Goal: Information Seeking & Learning: Understand process/instructions

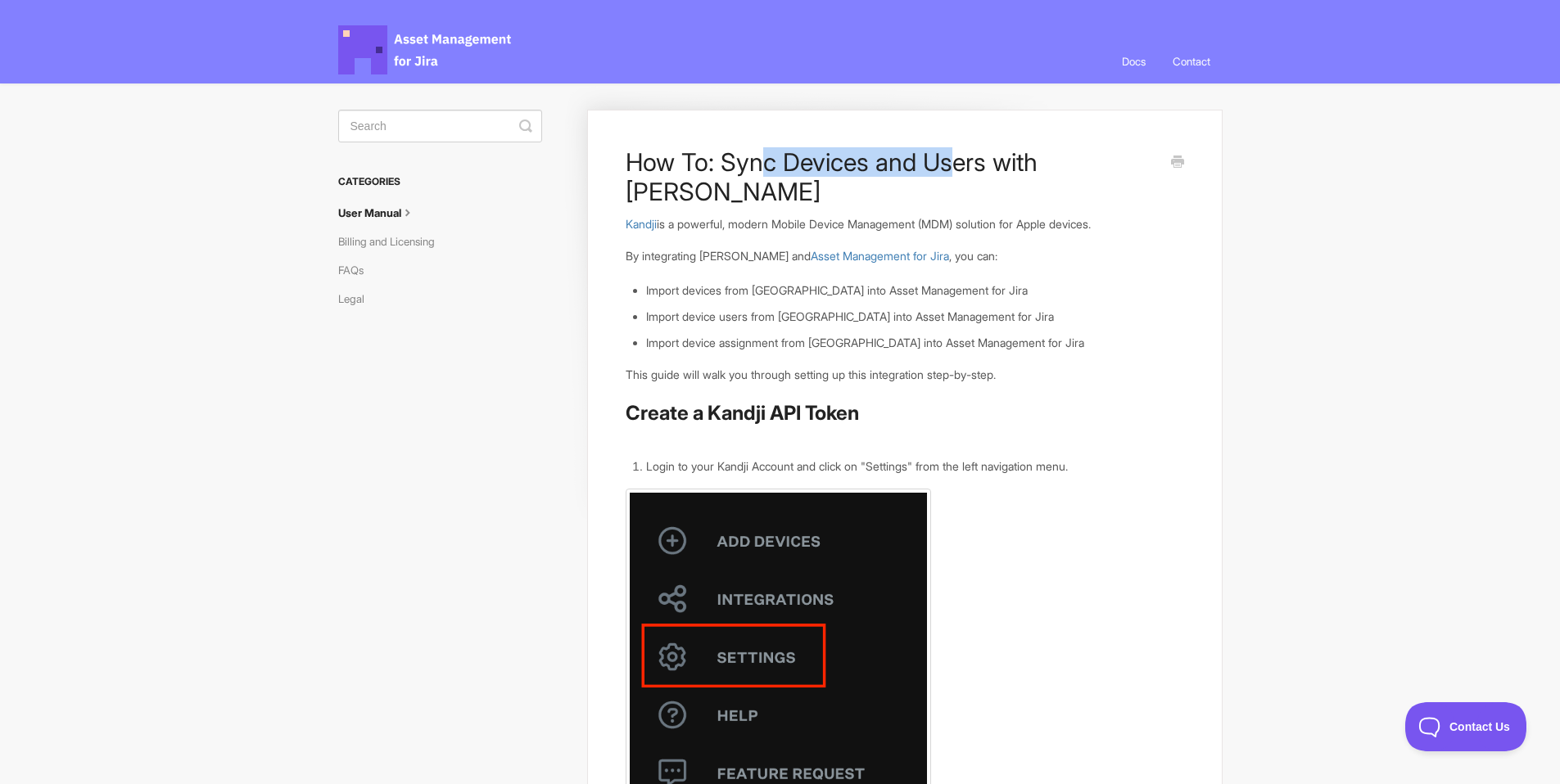
drag, startPoint x: 759, startPoint y: 158, endPoint x: 943, endPoint y: 160, distance: 184.0
click at [943, 160] on h1 "How To: Sync Devices and Users with [PERSON_NAME]" at bounding box center [892, 177] width 533 height 59
drag, startPoint x: 704, startPoint y: 264, endPoint x: 914, endPoint y: 254, distance: 210.2
click at [914, 281] on li "Import devices from [GEOGRAPHIC_DATA] into Asset Management for Jira" at bounding box center [915, 290] width 537 height 18
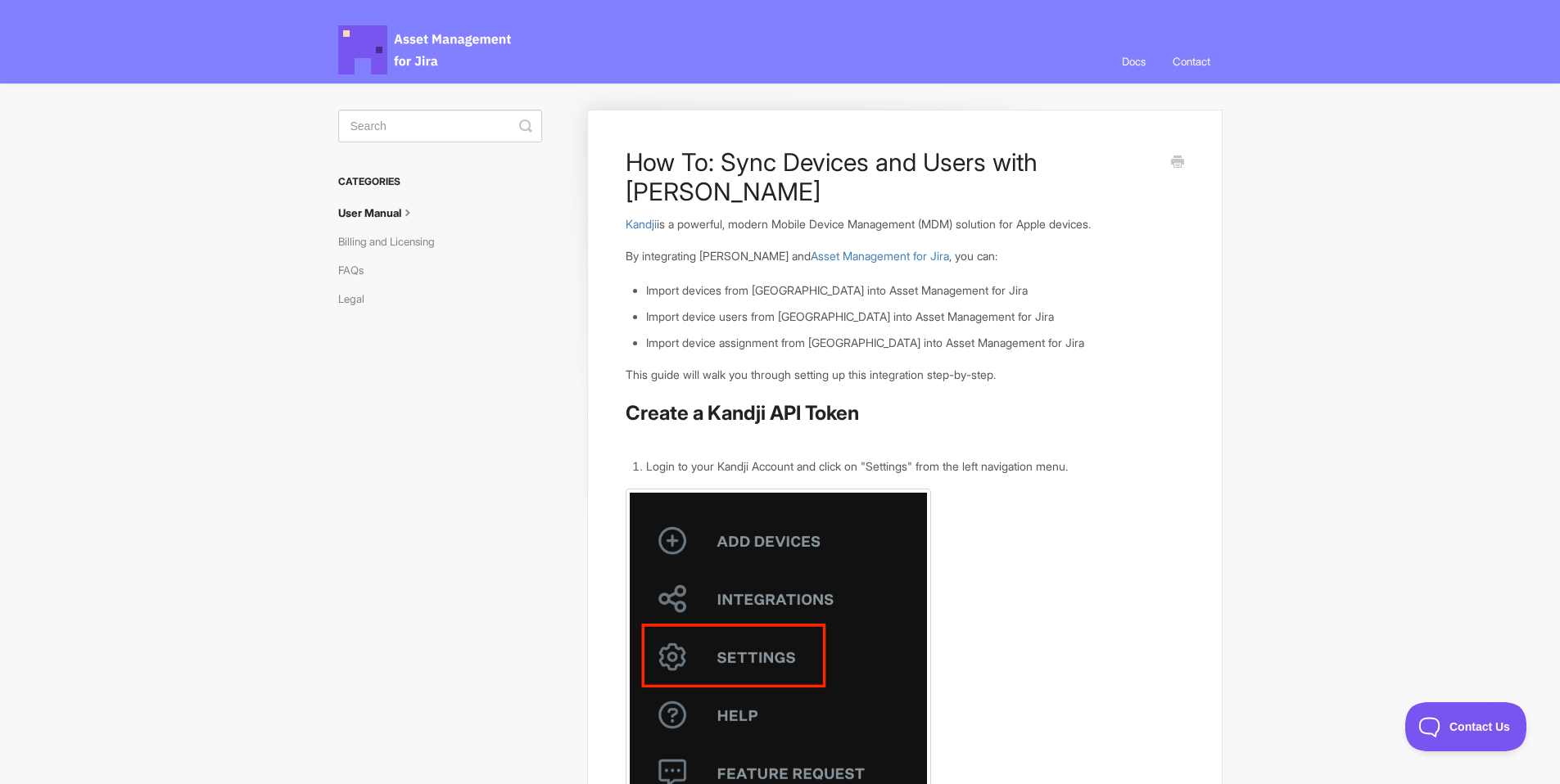
click at [837, 281] on ul "Import devices from [GEOGRAPHIC_DATA] into Asset Management for Jira Import dev…" at bounding box center [915, 316] width 537 height 69
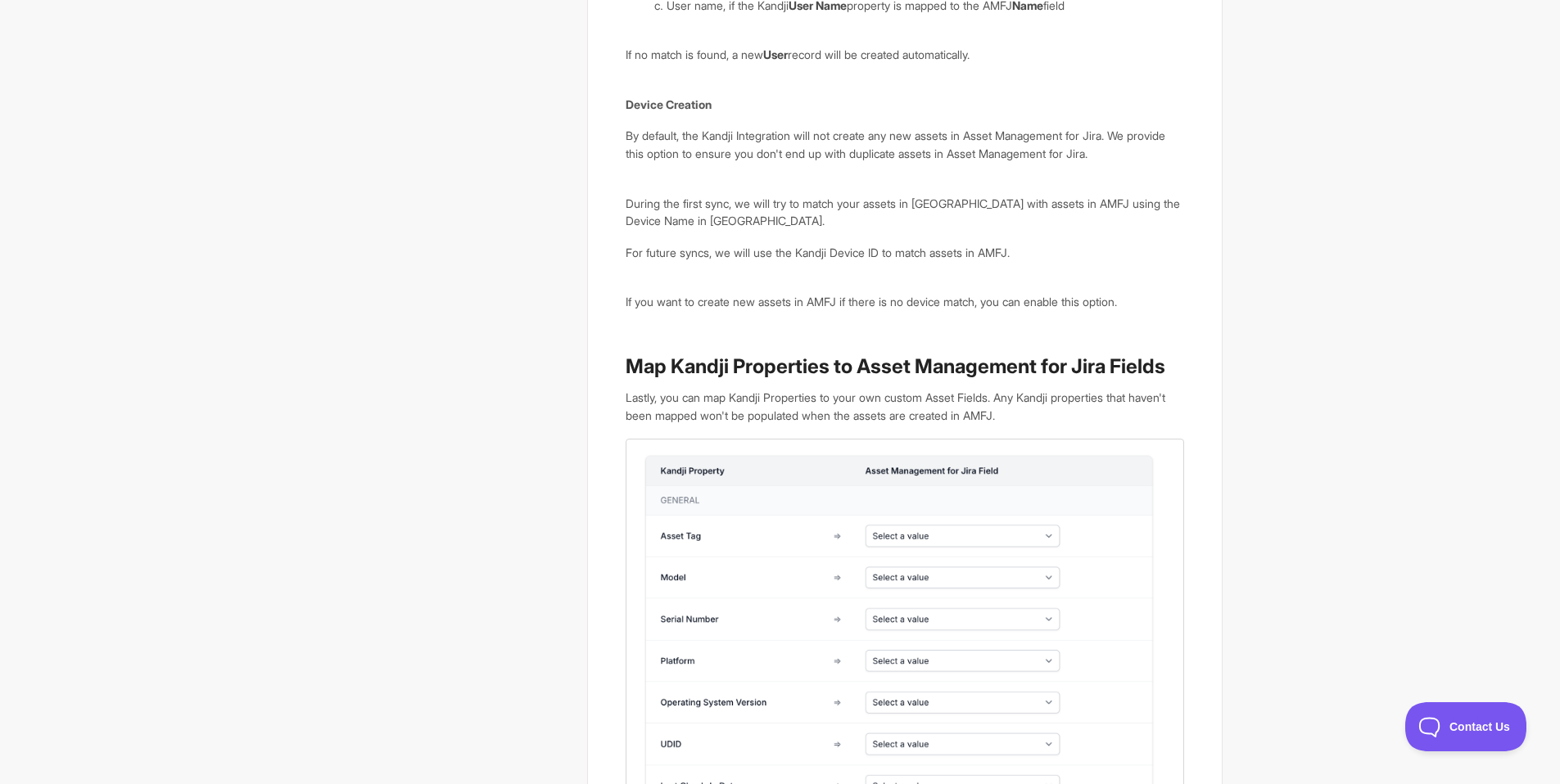
scroll to position [4538, 0]
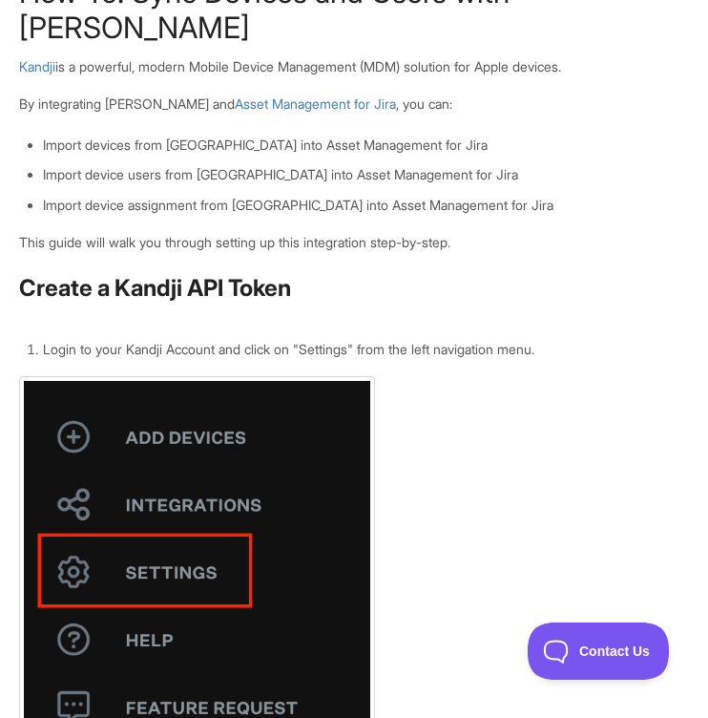
scroll to position [160, 0]
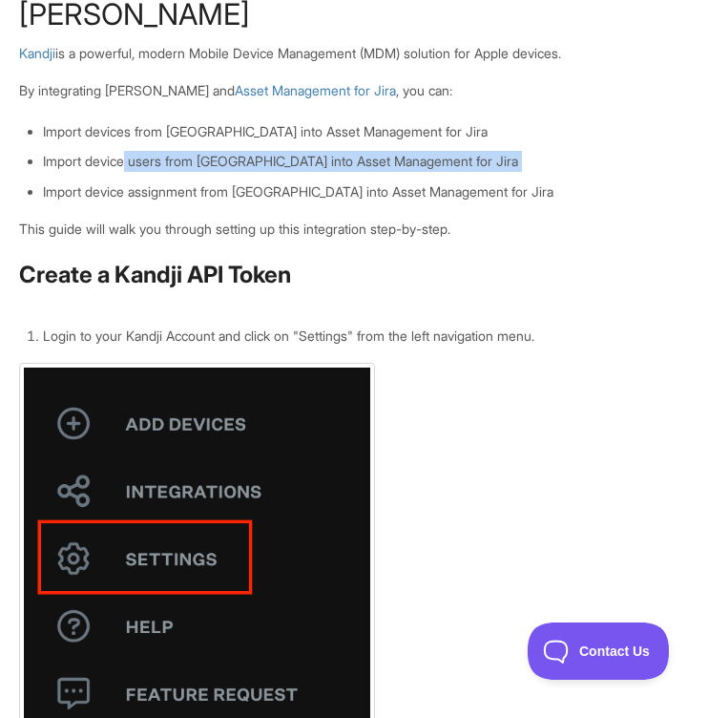
drag, startPoint x: 126, startPoint y: 124, endPoint x: 320, endPoint y: 146, distance: 195.0
click at [321, 146] on ul "Import devices from [GEOGRAPHIC_DATA] into Asset Management for Jira Import dev…" at bounding box center [366, 161] width 646 height 81
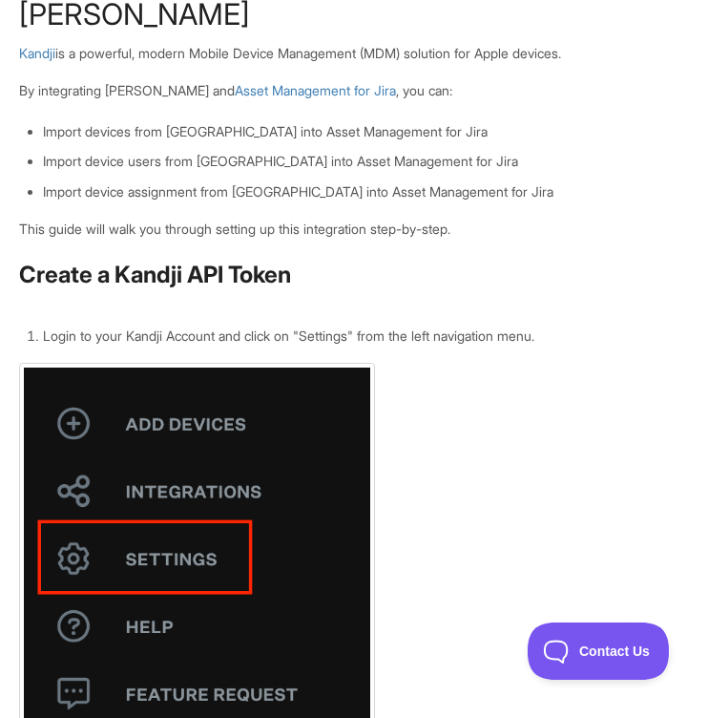
click at [104, 181] on li "Import device assignment from [GEOGRAPHIC_DATA] into Asset Management for Jira" at bounding box center [366, 191] width 646 height 21
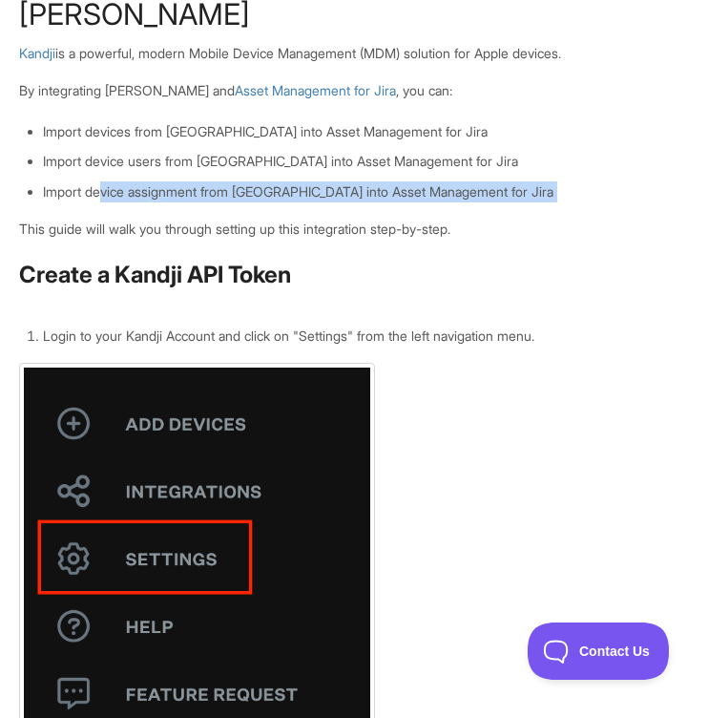
drag, startPoint x: 104, startPoint y: 157, endPoint x: 224, endPoint y: 170, distance: 120.9
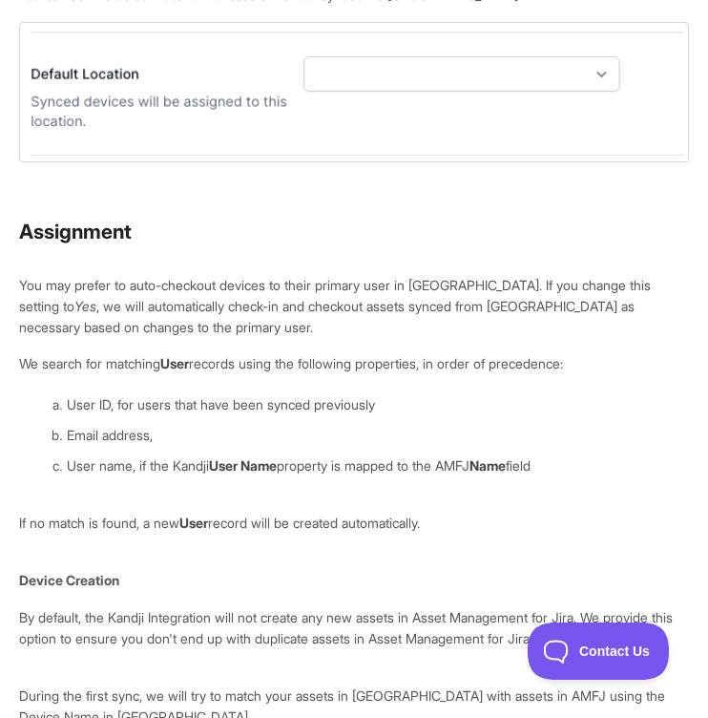
scroll to position [4875, 0]
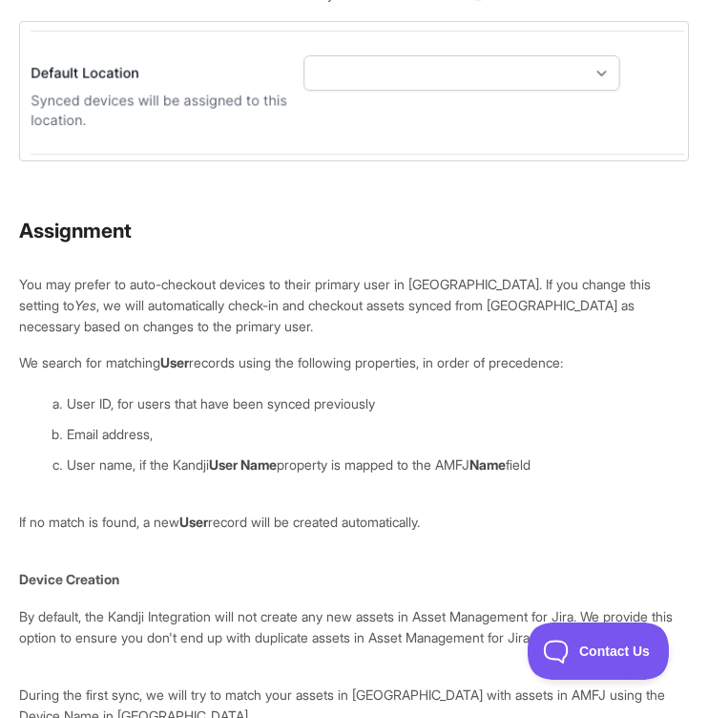
drag, startPoint x: 80, startPoint y: 260, endPoint x: 150, endPoint y: 275, distance: 71.3
click at [150, 275] on p "You may prefer to auto-checkout devices to their primary user in [GEOGRAPHIC_DA…" at bounding box center [354, 305] width 670 height 62
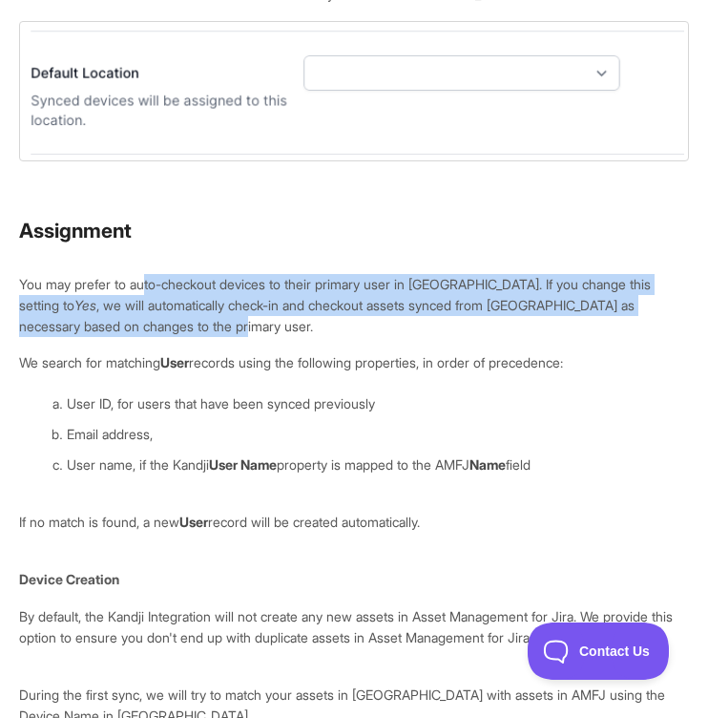
drag, startPoint x: 149, startPoint y: 275, endPoint x: 468, endPoint y: 304, distance: 320.1
click at [469, 305] on p "You may prefer to auto-checkout devices to their primary user in [GEOGRAPHIC_DA…" at bounding box center [354, 305] width 670 height 62
click at [283, 316] on p "You may prefer to auto-checkout devices to their primary user in [GEOGRAPHIC_DA…" at bounding box center [354, 305] width 670 height 62
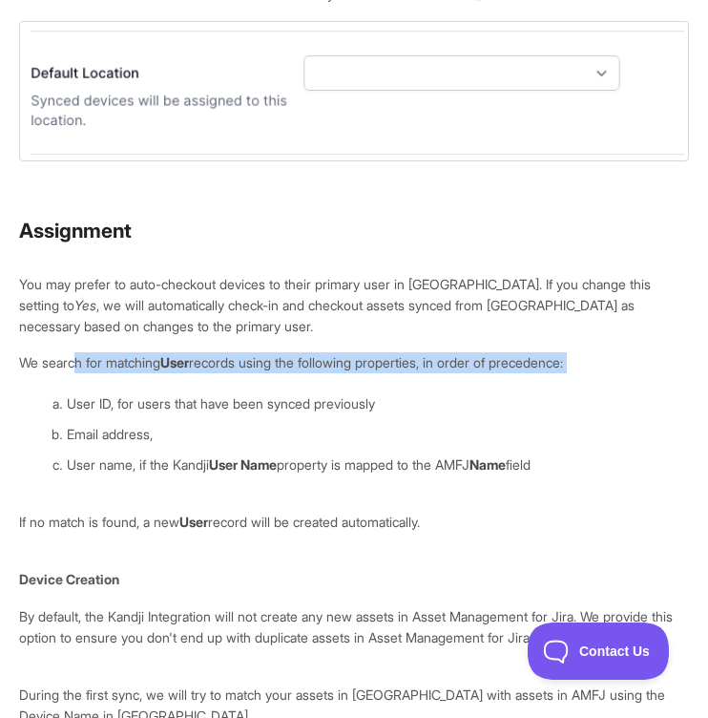
drag, startPoint x: 75, startPoint y: 345, endPoint x: 236, endPoint y: 378, distance: 163.6
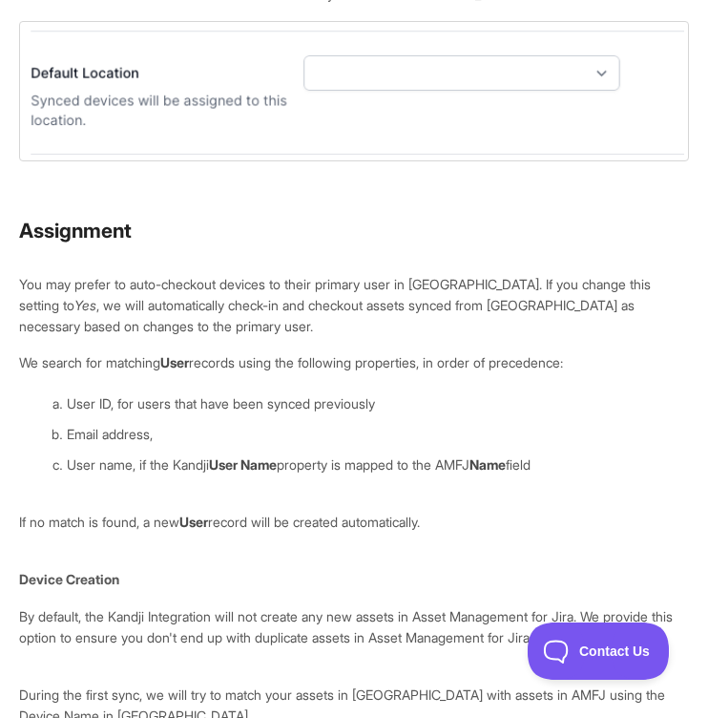
click at [157, 397] on li "User ID, for users that have been synced previously" at bounding box center [378, 403] width 622 height 21
drag, startPoint x: 152, startPoint y: 392, endPoint x: 454, endPoint y: 469, distance: 312.0
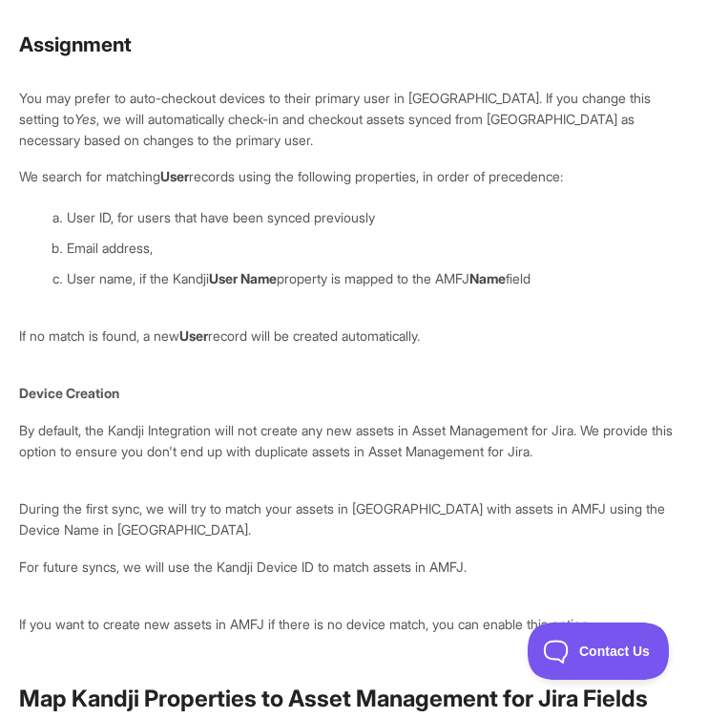
scroll to position [5075, 0]
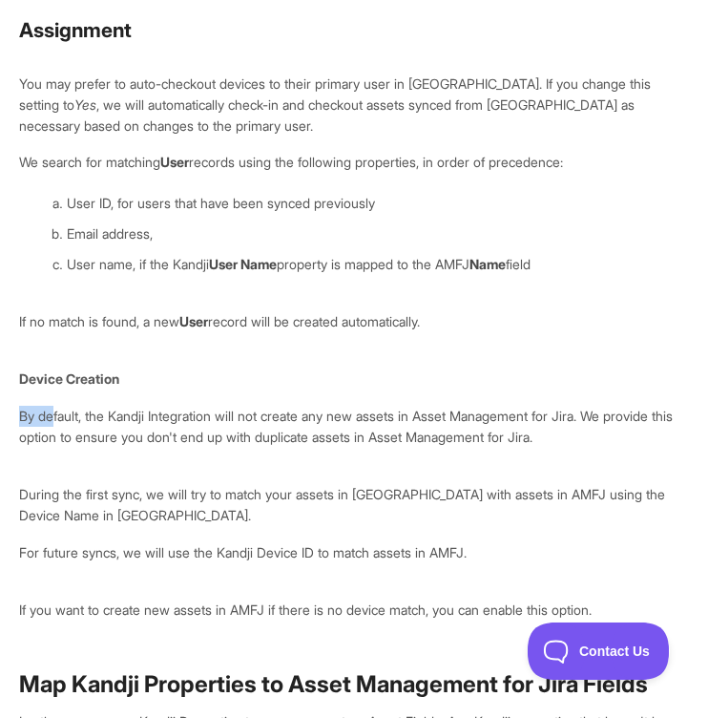
drag, startPoint x: 53, startPoint y: 407, endPoint x: 304, endPoint y: 441, distance: 253.3
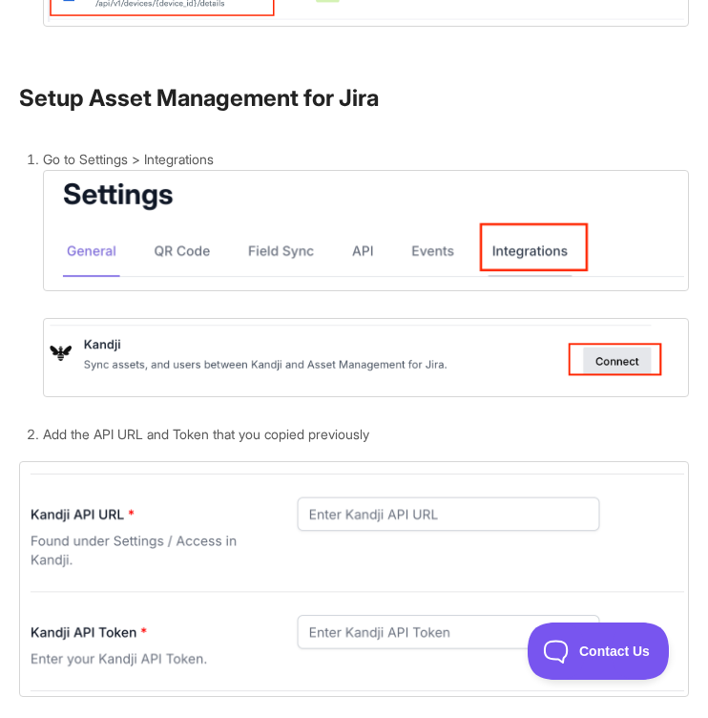
scroll to position [3719, 0]
